Goal: Information Seeking & Learning: Learn about a topic

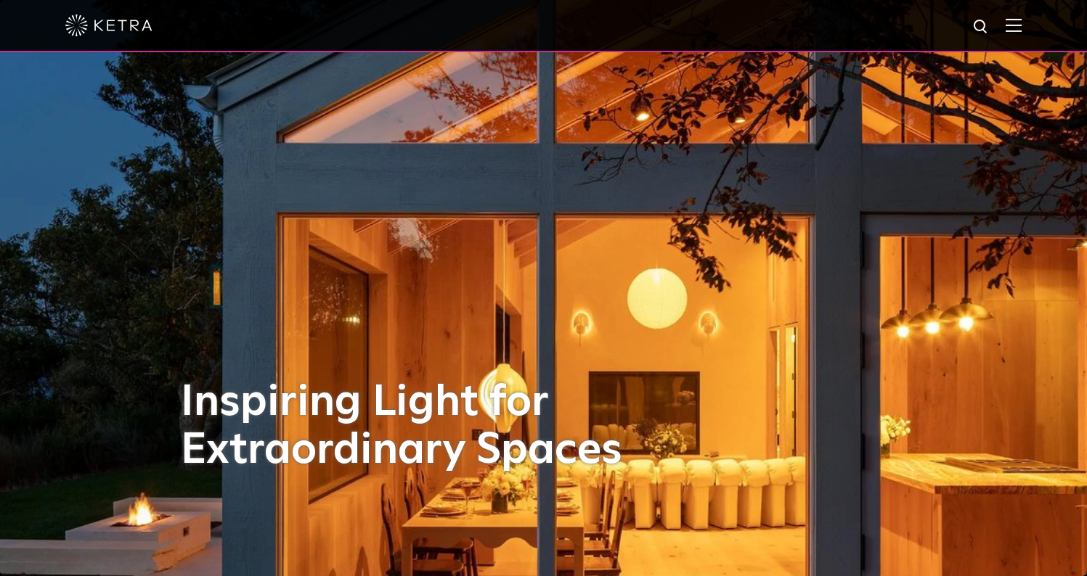
click at [1021, 30] on img at bounding box center [1013, 25] width 16 height 14
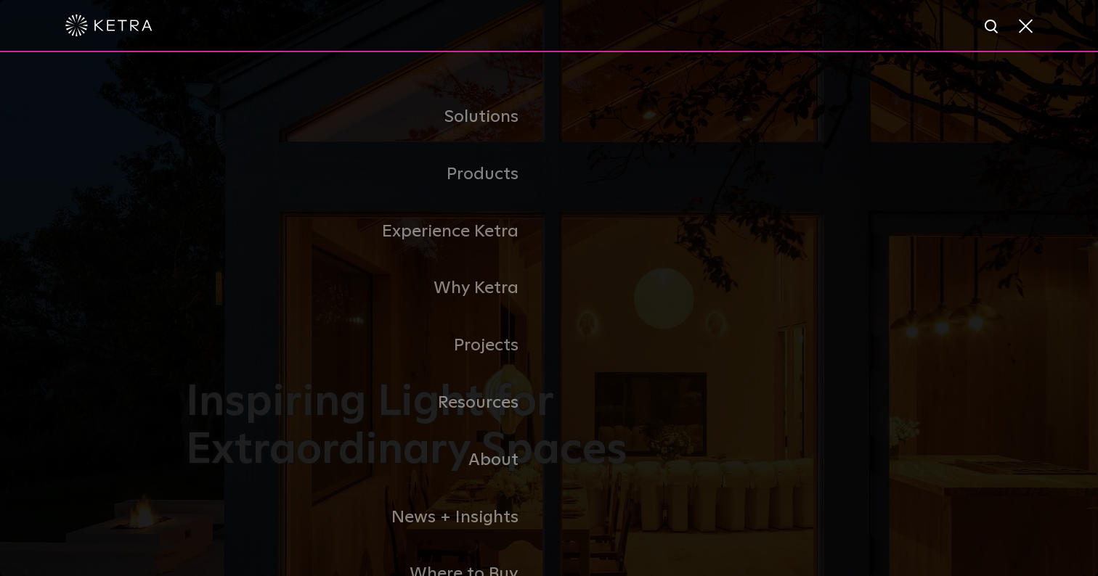
click at [0, 0] on link "Residential Products" at bounding box center [0, 0] width 0 height 0
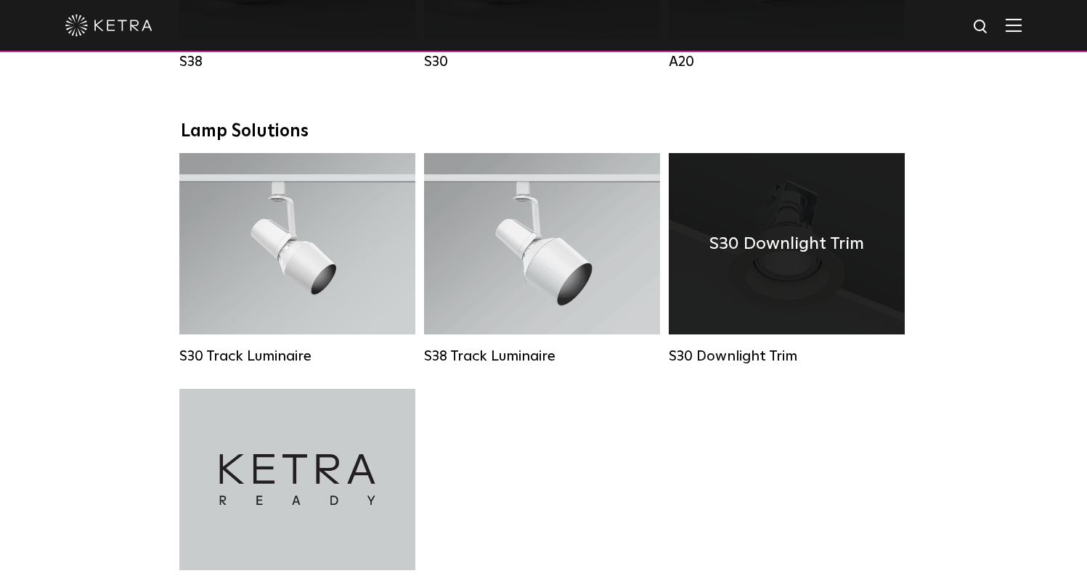
scroll to position [1054, 0]
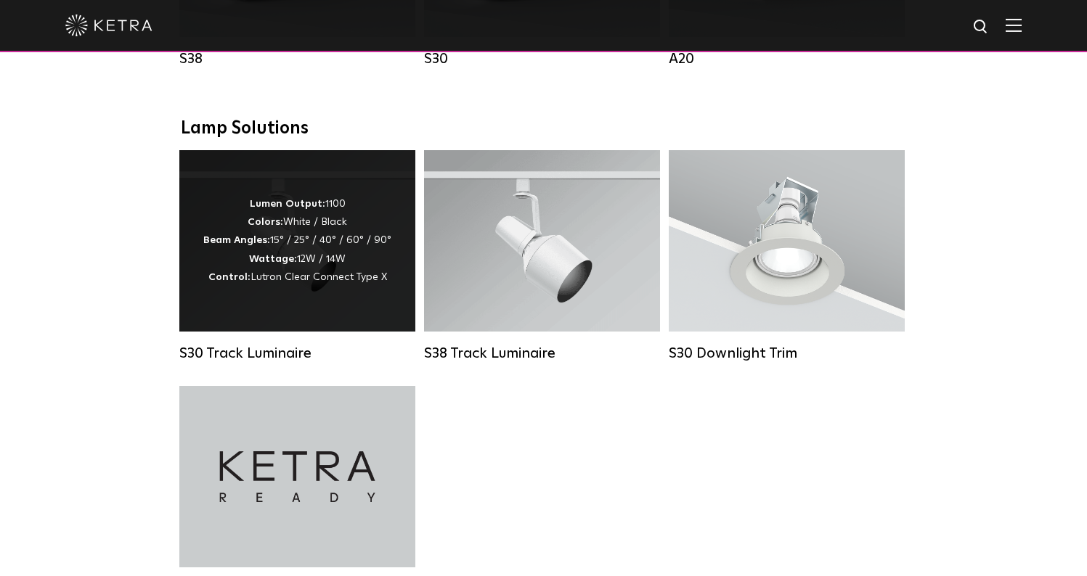
click at [340, 248] on div "Lumen Output: 1100 Colors: White / Black Beam Angles: 15° / 25° / 40° / 60° / 9…" at bounding box center [297, 240] width 188 height 91
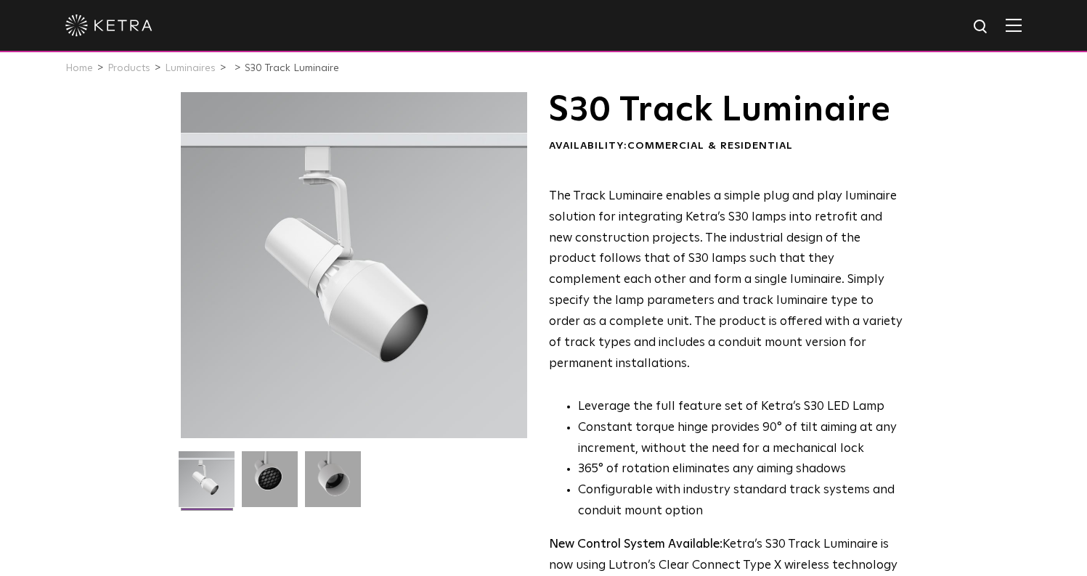
scroll to position [75, 0]
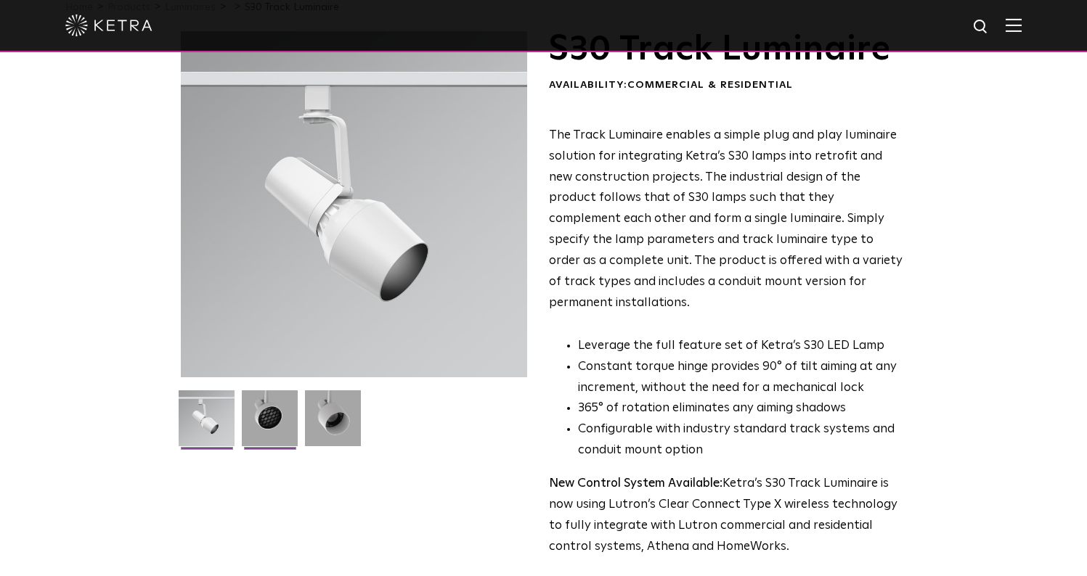
click at [271, 410] on img at bounding box center [270, 424] width 56 height 67
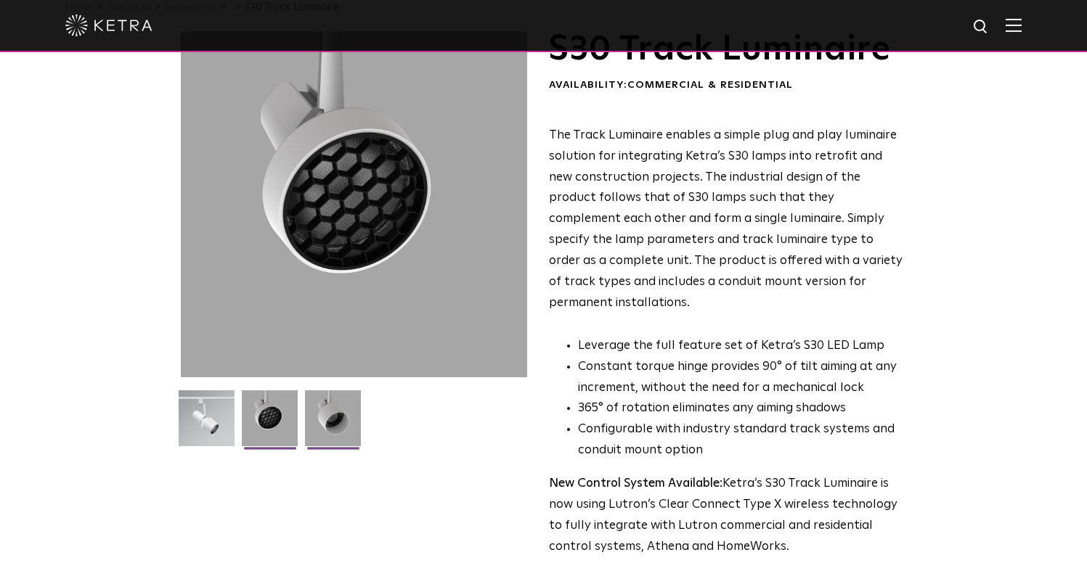
click at [338, 412] on img at bounding box center [333, 424] width 56 height 67
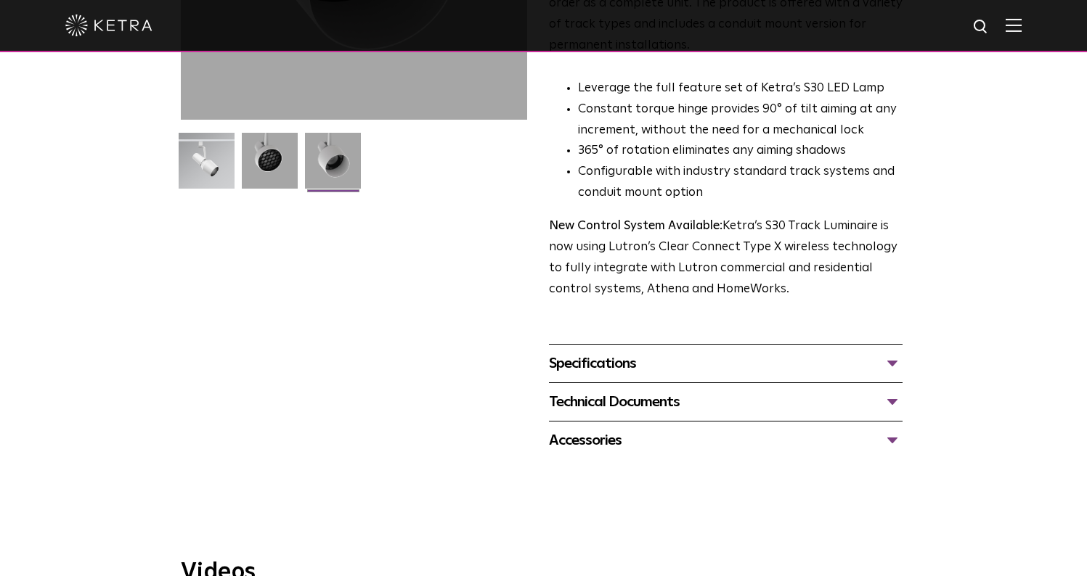
scroll to position [384, 0]
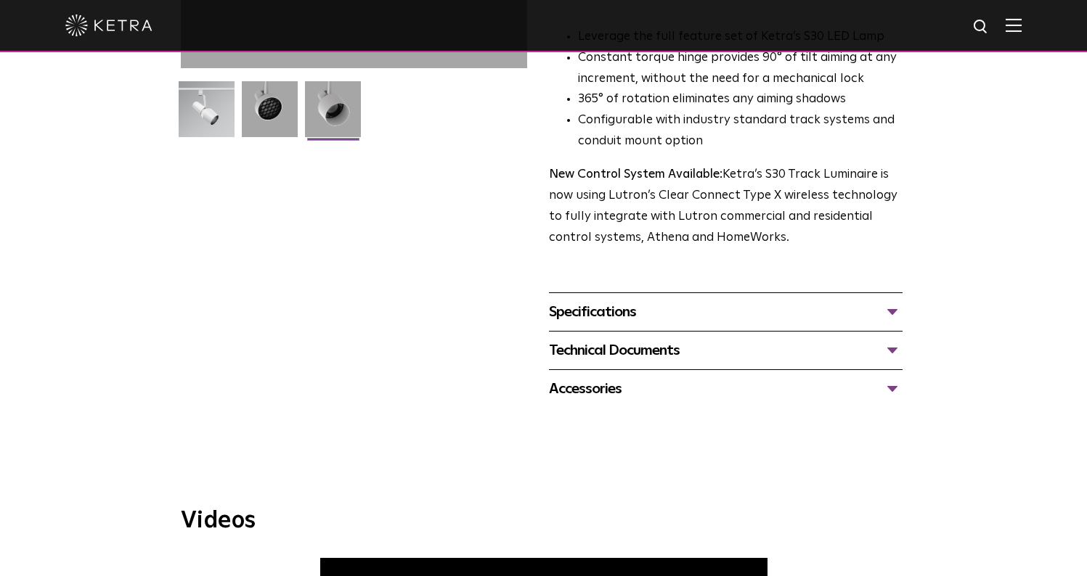
click at [621, 301] on div "Specifications" at bounding box center [726, 312] width 354 height 23
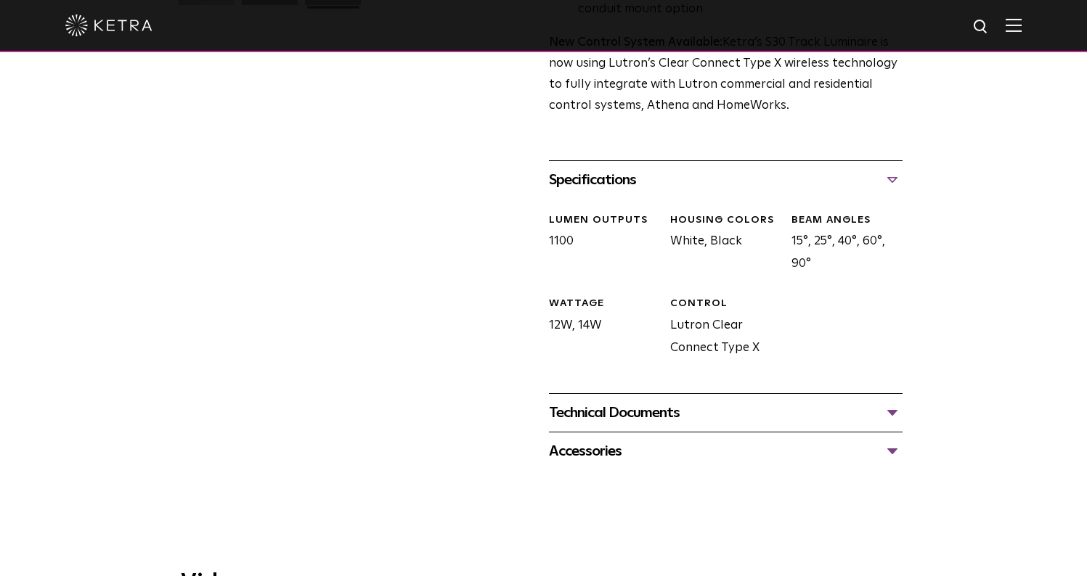
scroll to position [503, 0]
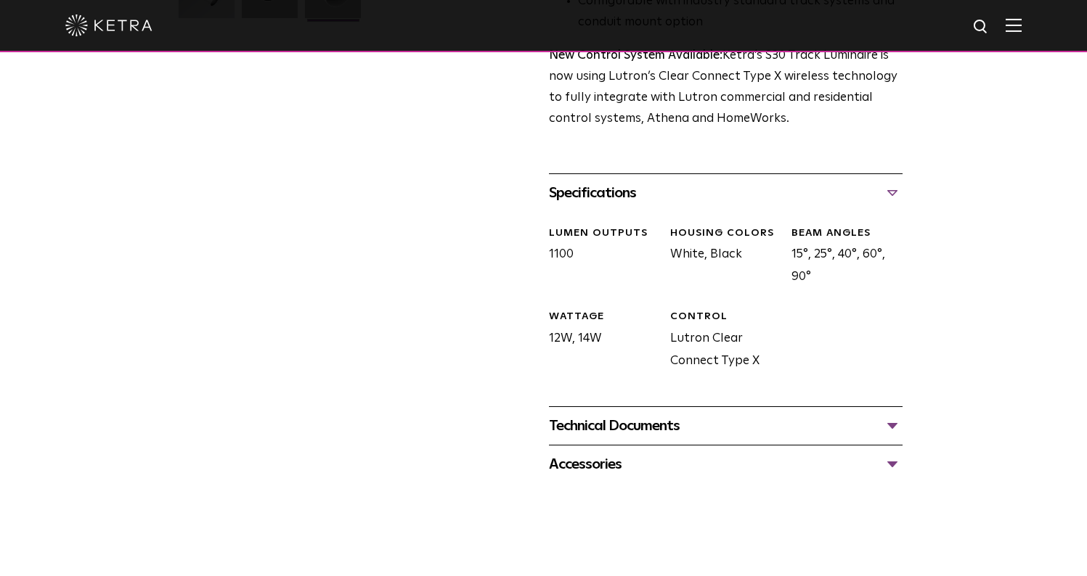
click at [894, 415] on div "Technical Documents" at bounding box center [726, 426] width 354 height 23
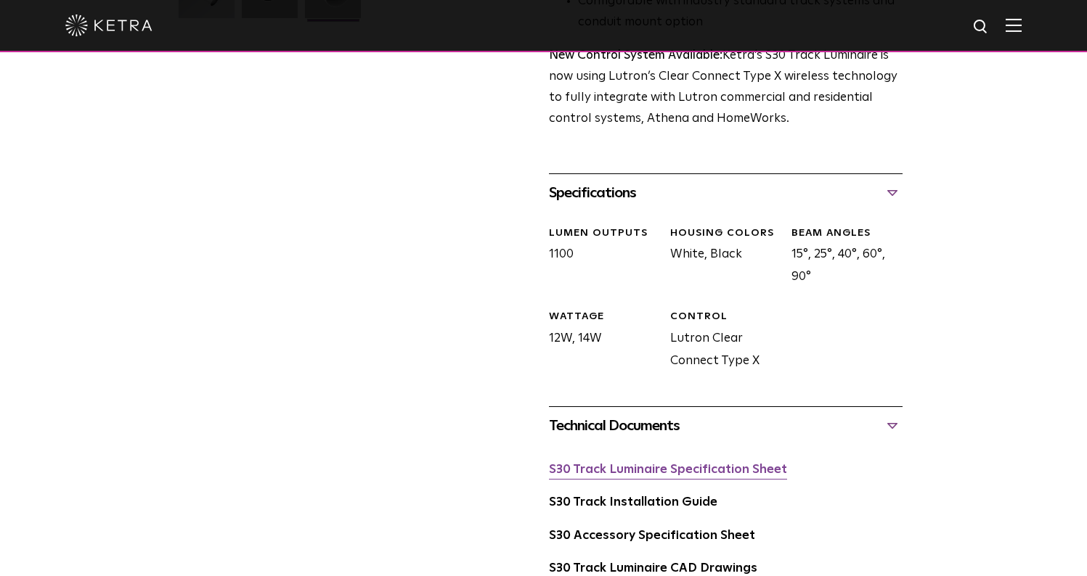
click at [666, 464] on link "S30 Track Luminaire Specification Sheet" at bounding box center [668, 470] width 238 height 12
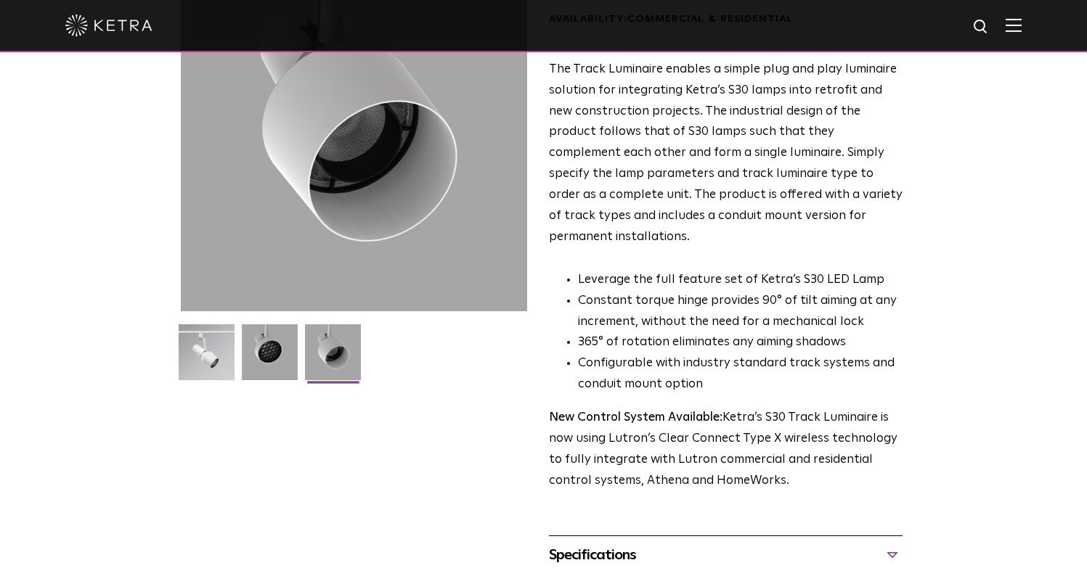
scroll to position [0, 0]
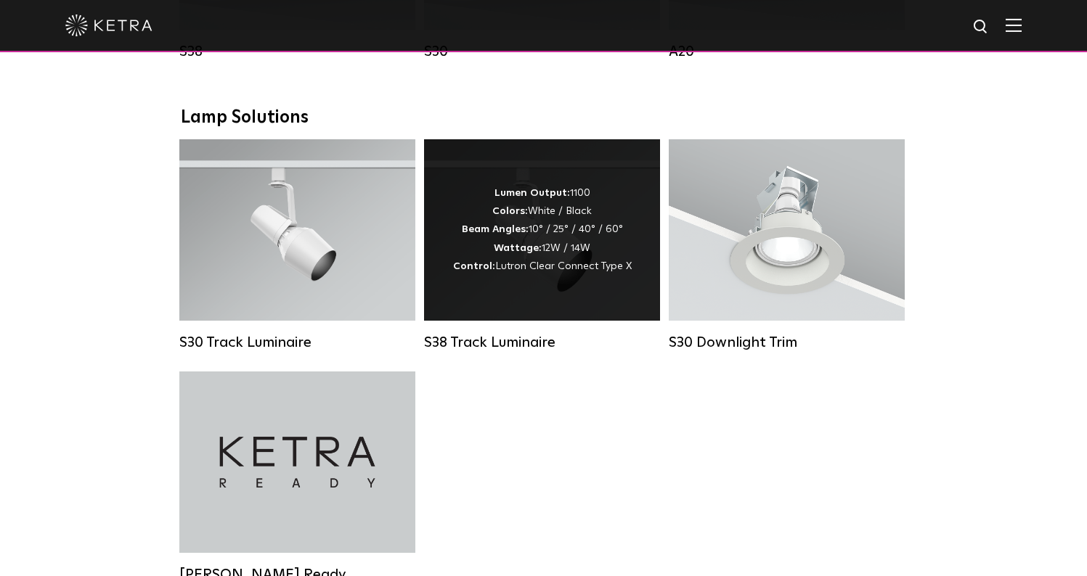
click at [574, 244] on div "Lumen Output: 1100 Colors: White / Black Beam Angles: 10° / 25° / 40° / 60° Wat…" at bounding box center [542, 229] width 179 height 91
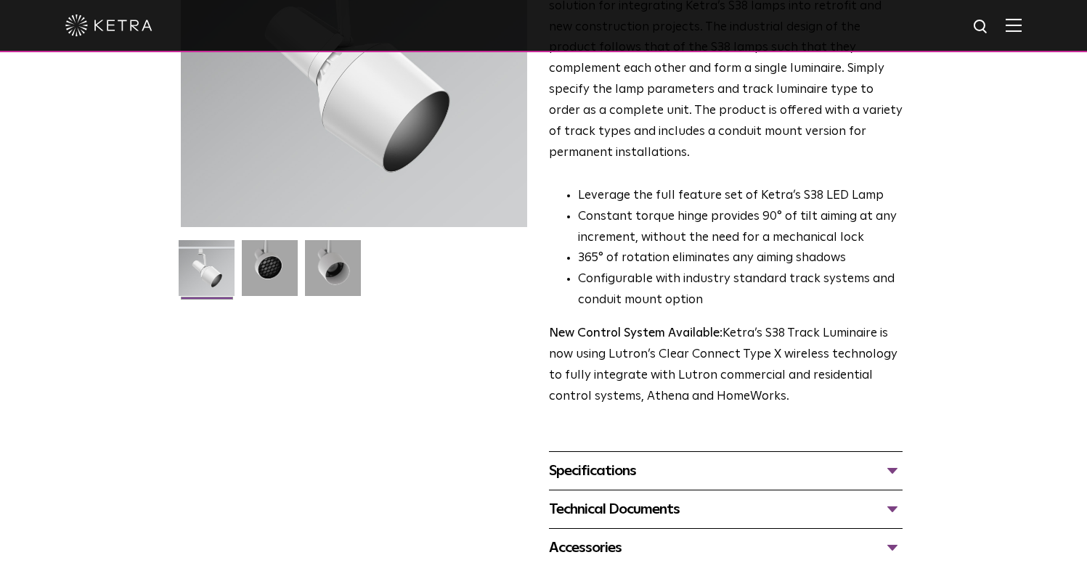
scroll to position [299, 0]
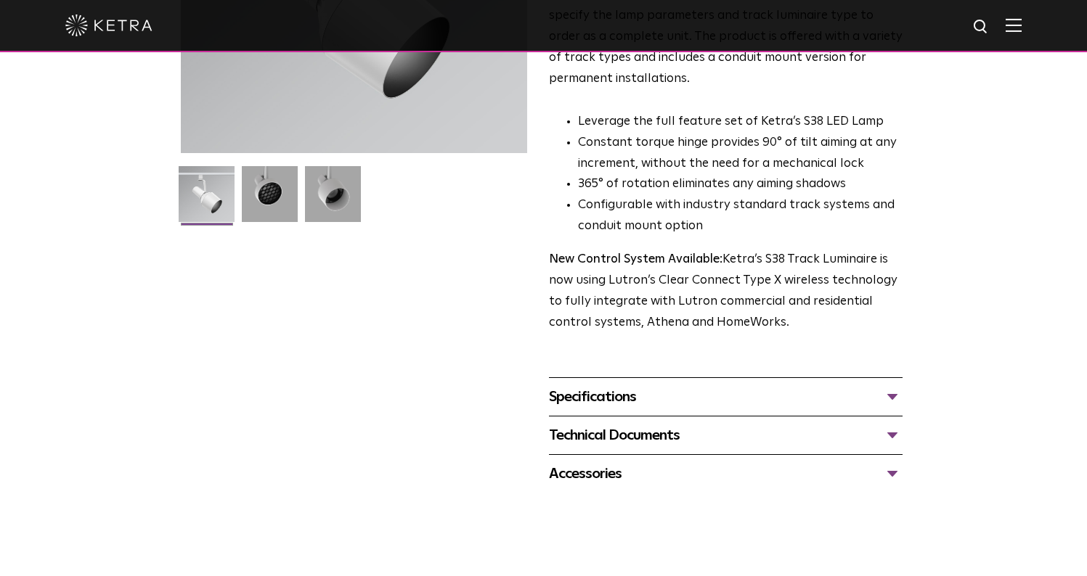
click at [897, 385] on div "Specifications" at bounding box center [726, 396] width 354 height 23
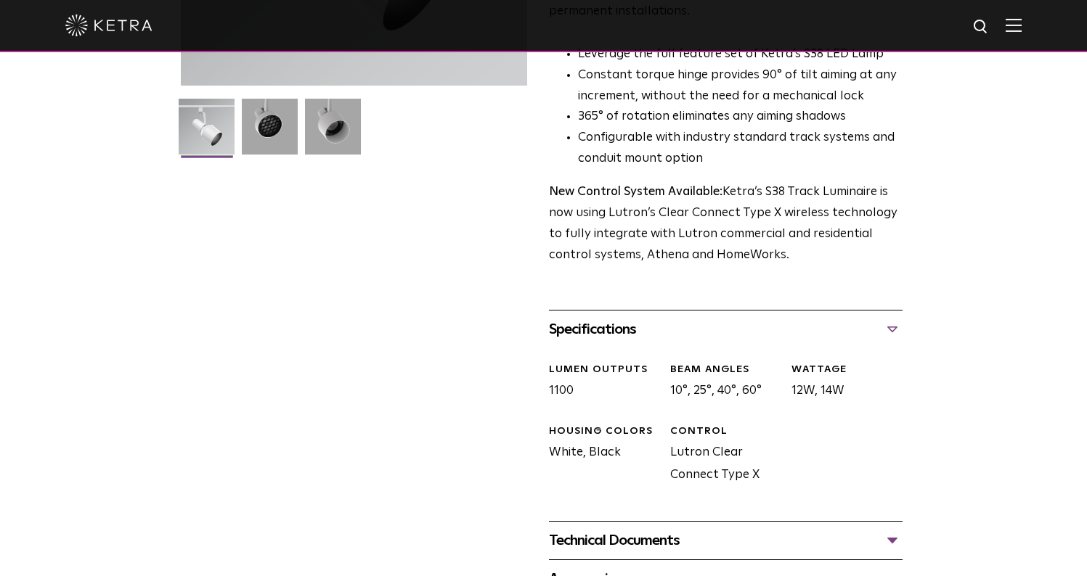
scroll to position [377, 0]
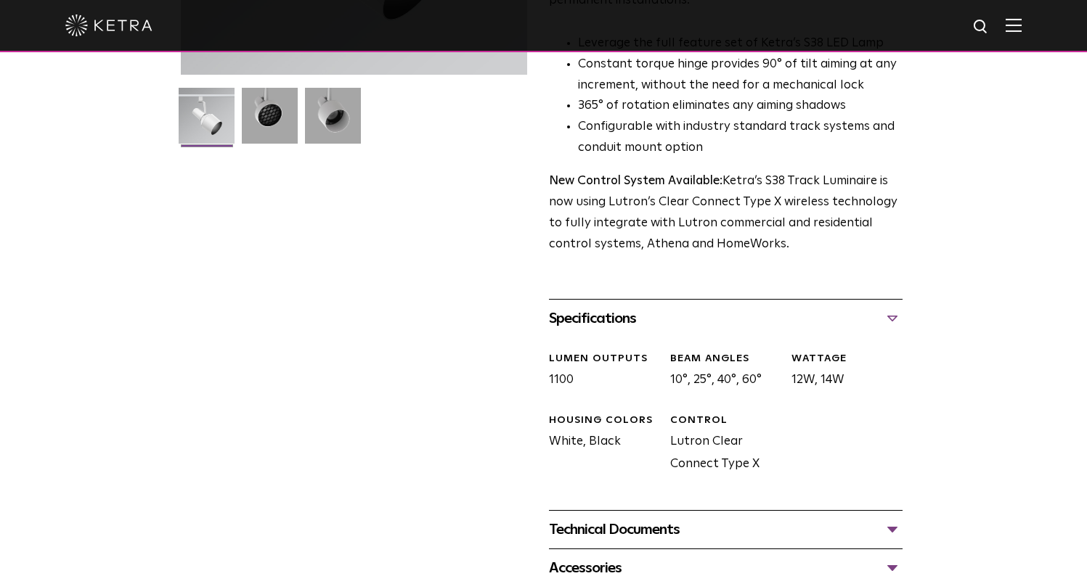
click at [677, 518] on div "Technical Documents" at bounding box center [726, 529] width 354 height 23
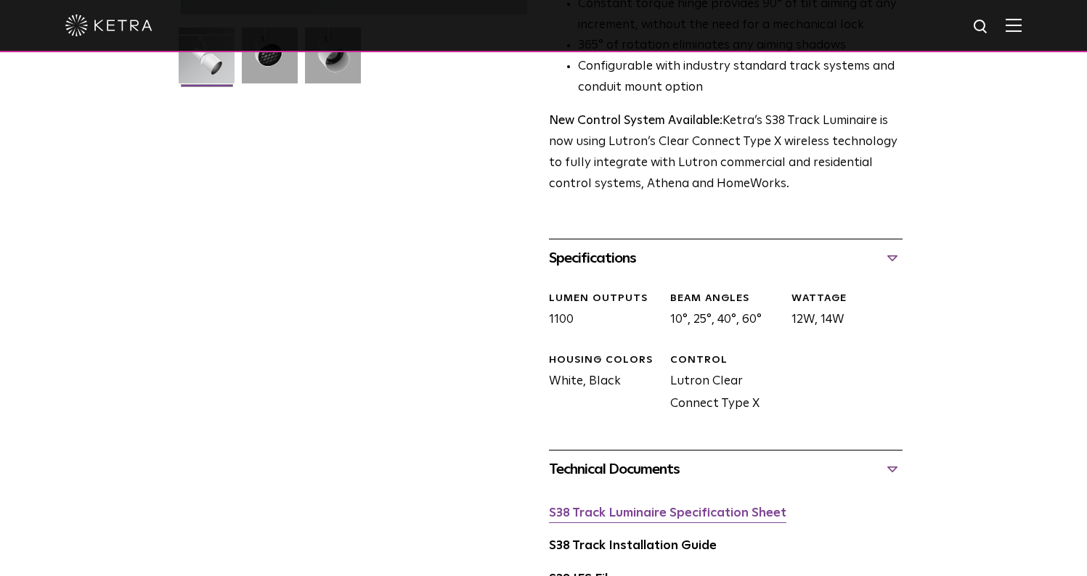
click at [701, 507] on link "S38 Track Luminaire Specification Sheet" at bounding box center [667, 513] width 237 height 12
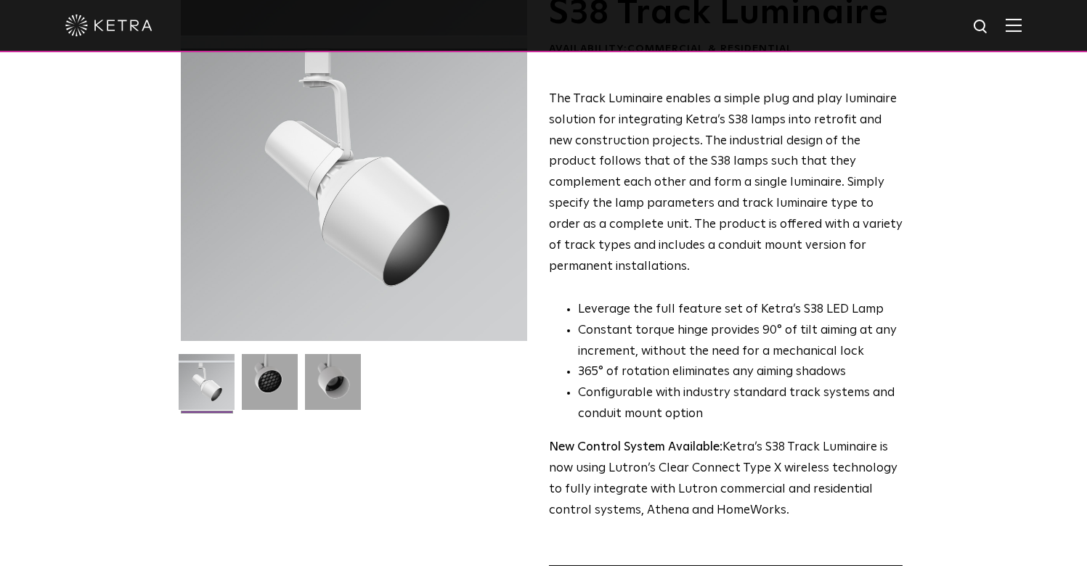
scroll to position [0, 0]
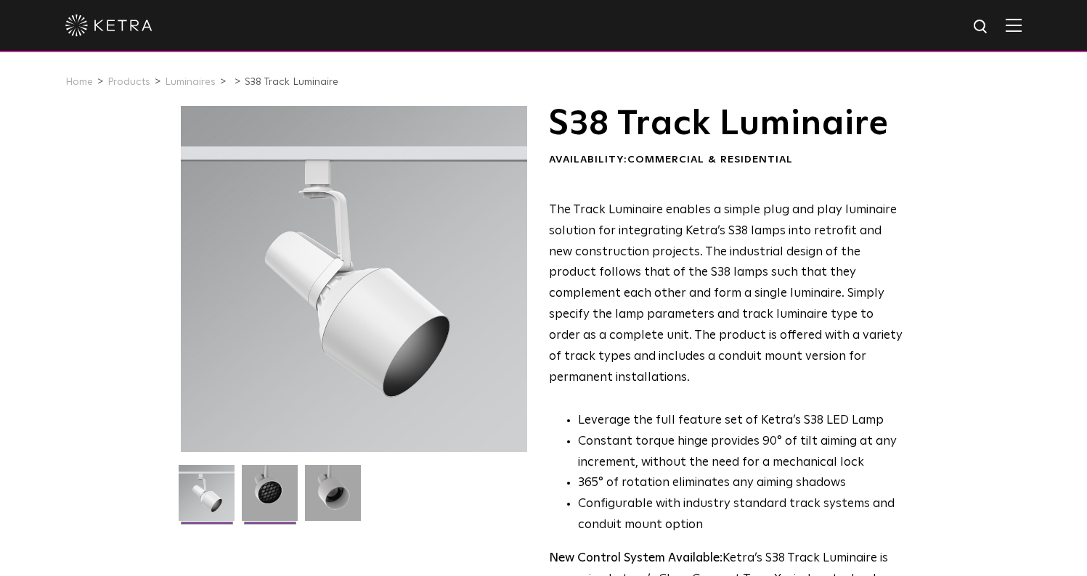
click at [273, 501] on img at bounding box center [270, 498] width 56 height 67
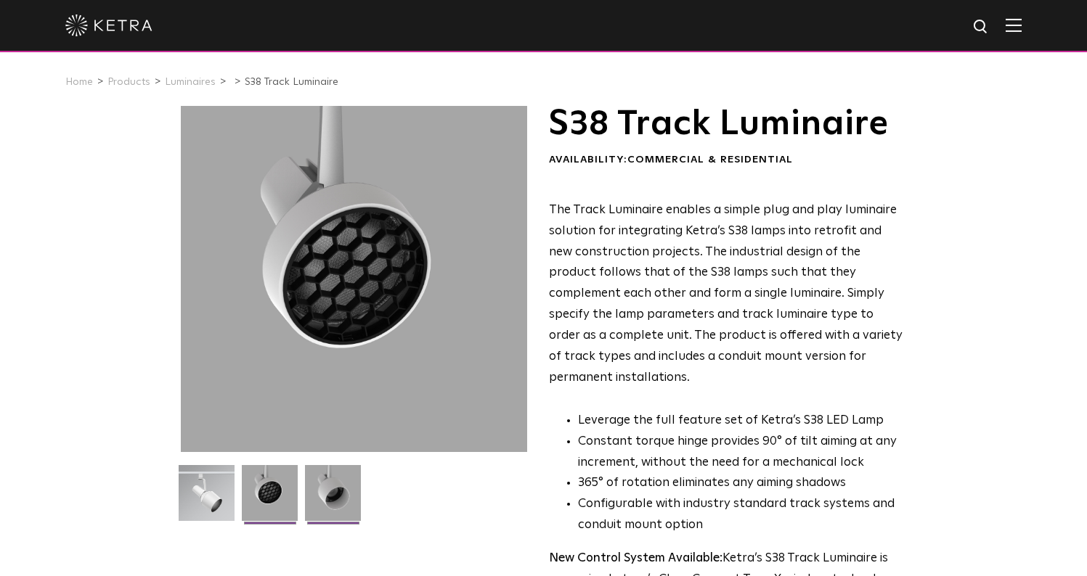
click at [334, 494] on img at bounding box center [333, 498] width 56 height 67
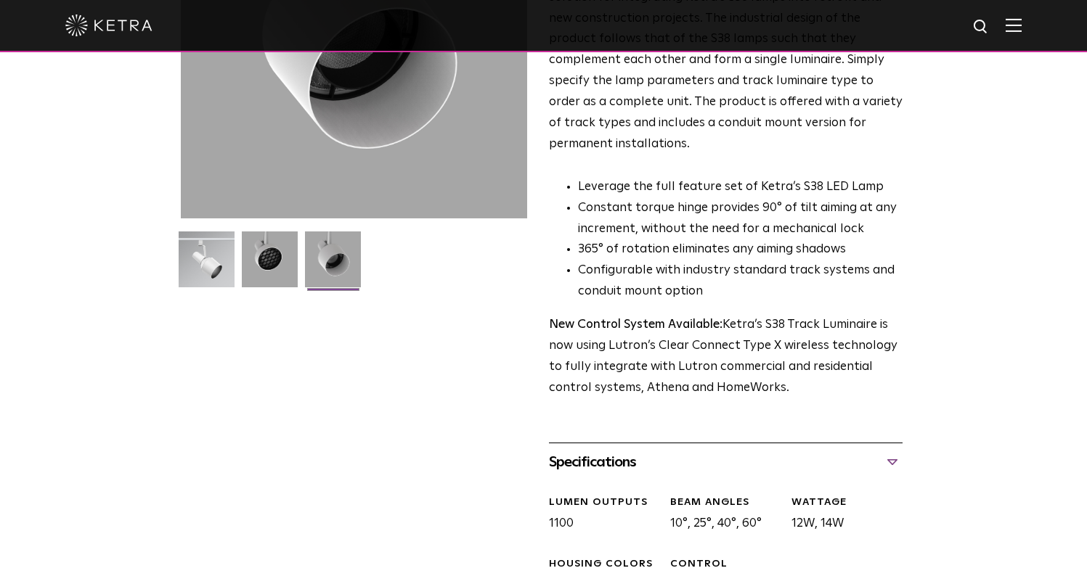
scroll to position [169, 0]
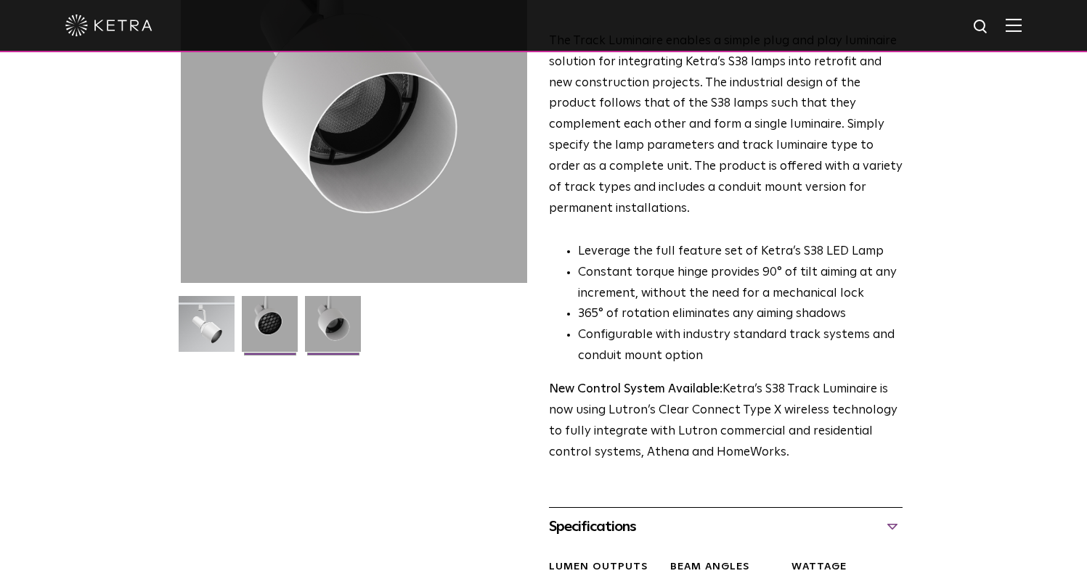
click at [250, 337] on img at bounding box center [270, 329] width 56 height 67
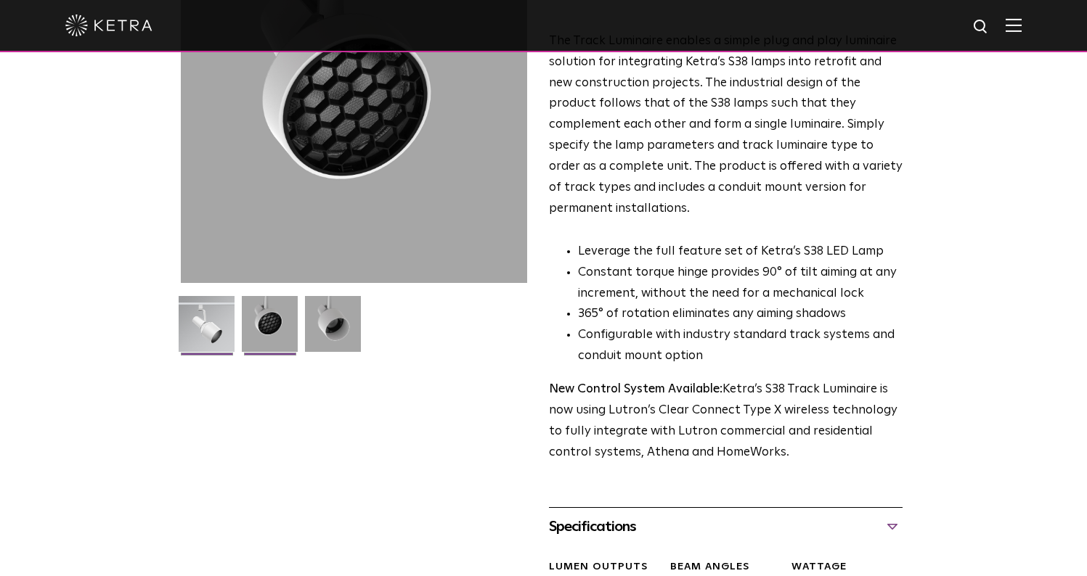
click at [207, 343] on img at bounding box center [207, 329] width 56 height 67
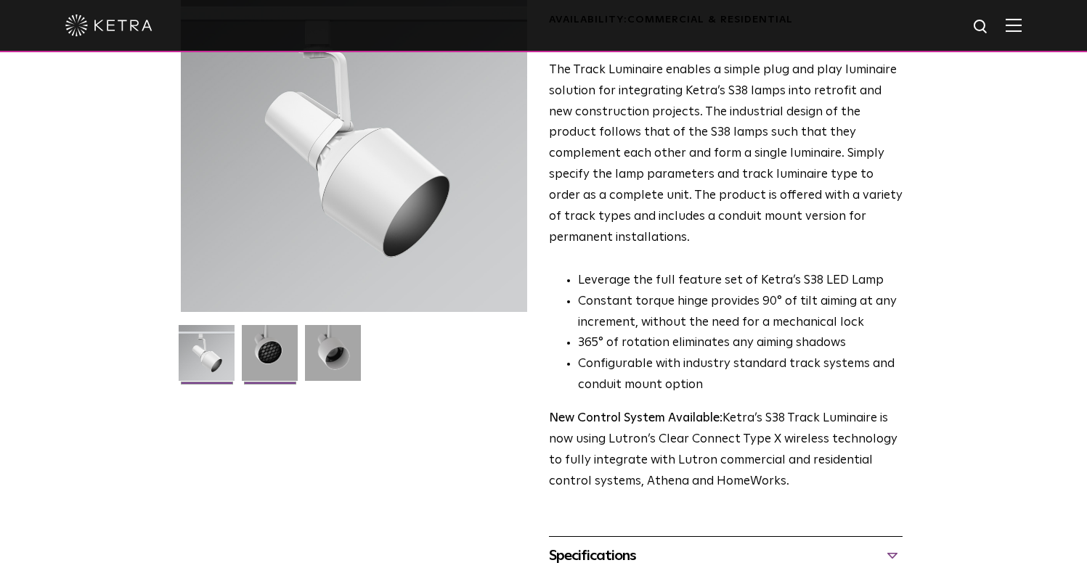
click at [271, 357] on img at bounding box center [270, 358] width 56 height 67
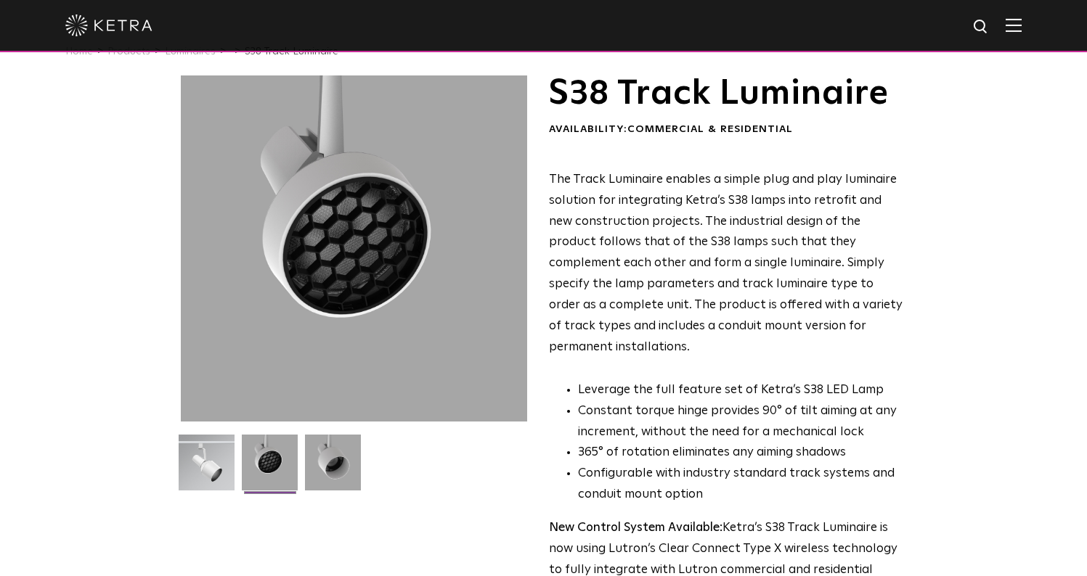
scroll to position [63, 0]
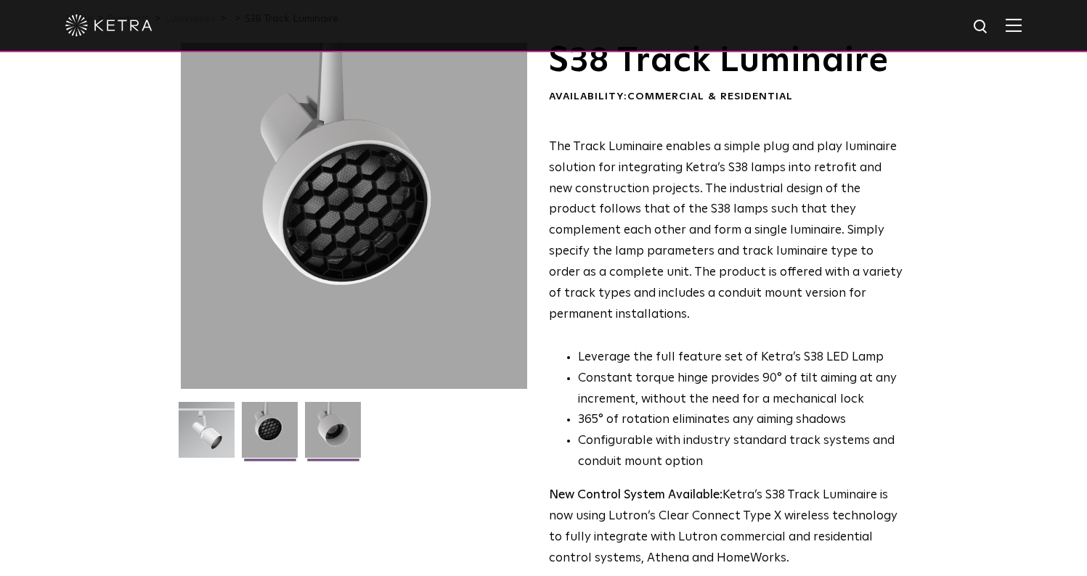
click at [340, 433] on img at bounding box center [333, 435] width 56 height 67
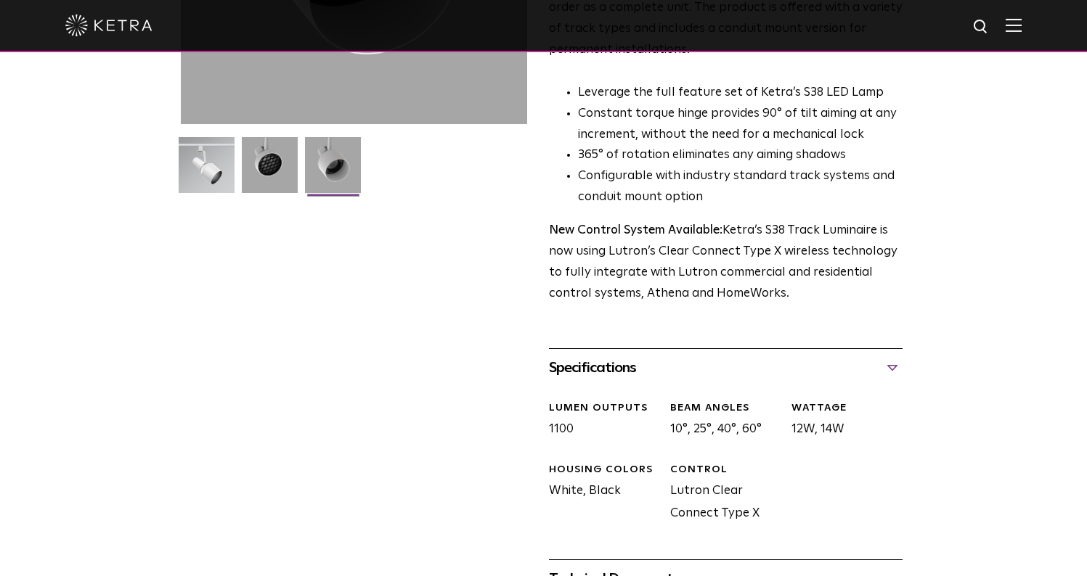
scroll to position [185, 0]
